Goal: Information Seeking & Learning: Learn about a topic

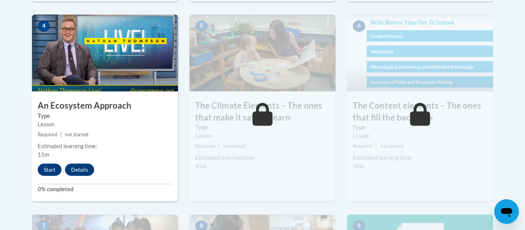
scroll to position [477, 0]
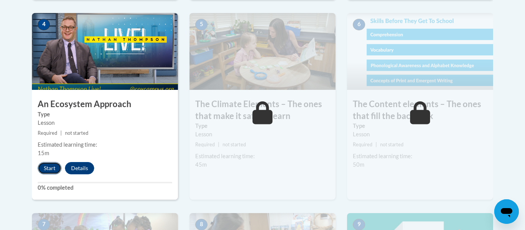
click at [48, 168] on button "Start" at bounding box center [50, 168] width 24 height 12
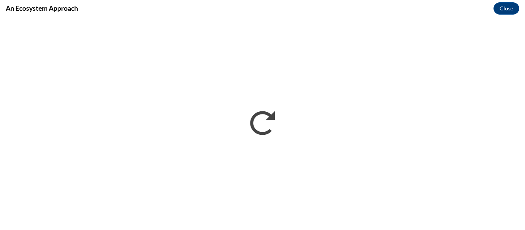
scroll to position [0, 0]
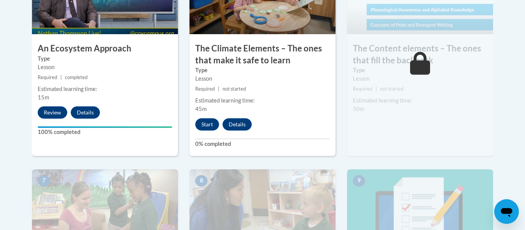
scroll to position [531, 0]
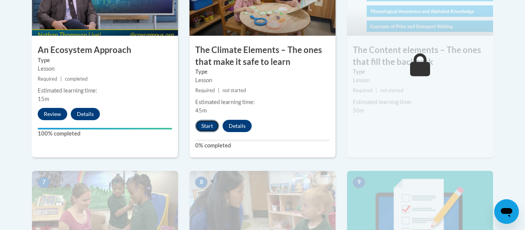
click at [208, 129] on button "Start" at bounding box center [207, 126] width 24 height 12
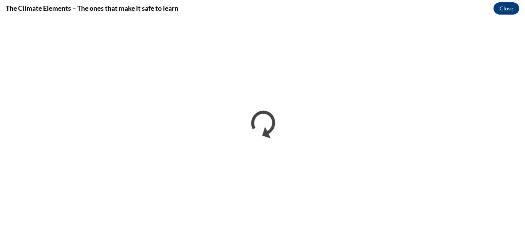
scroll to position [0, 0]
